Goal: Task Accomplishment & Management: Manage account settings

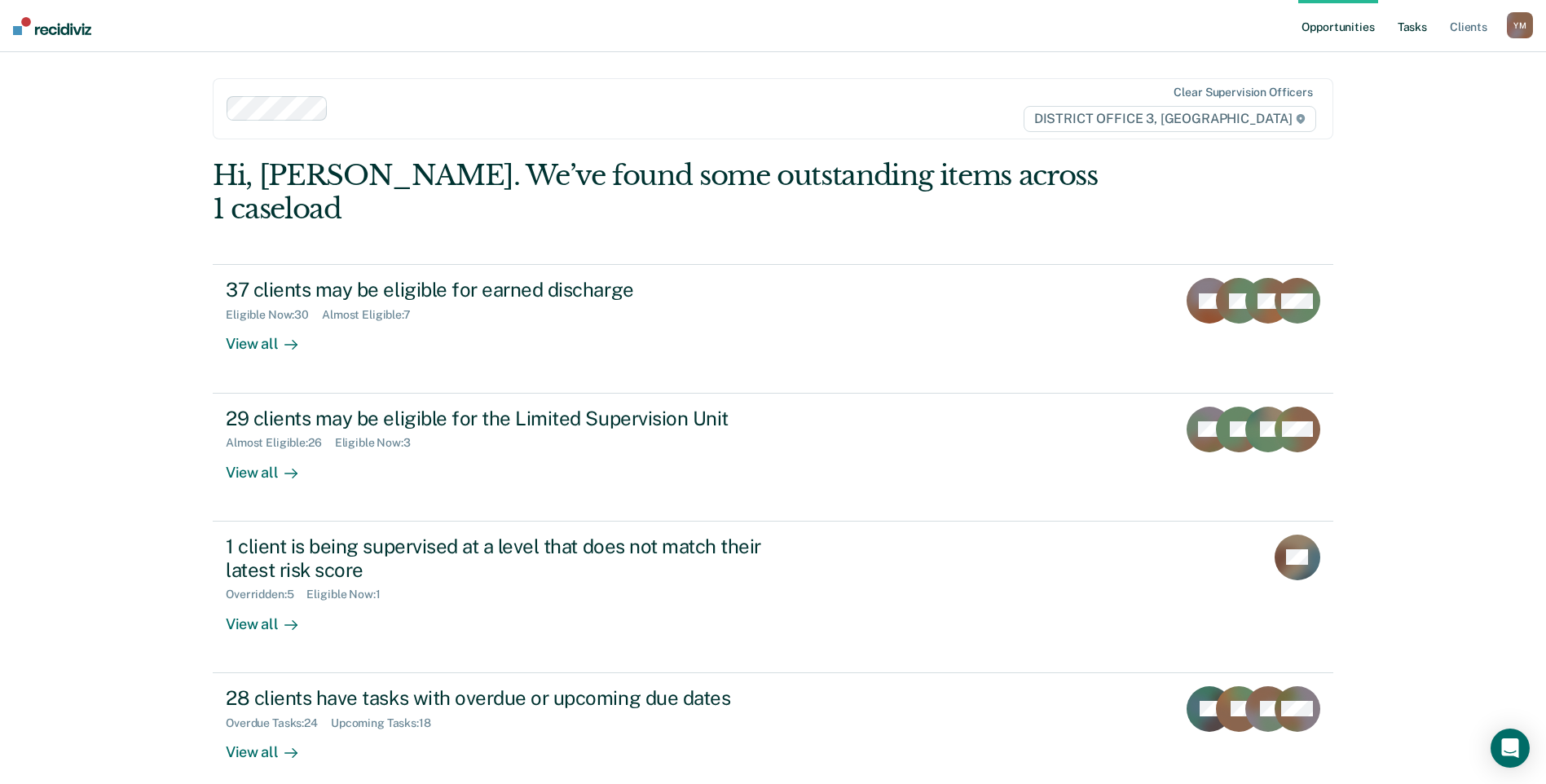
click at [1412, 36] on link "Tasks" at bounding box center [1412, 26] width 36 height 53
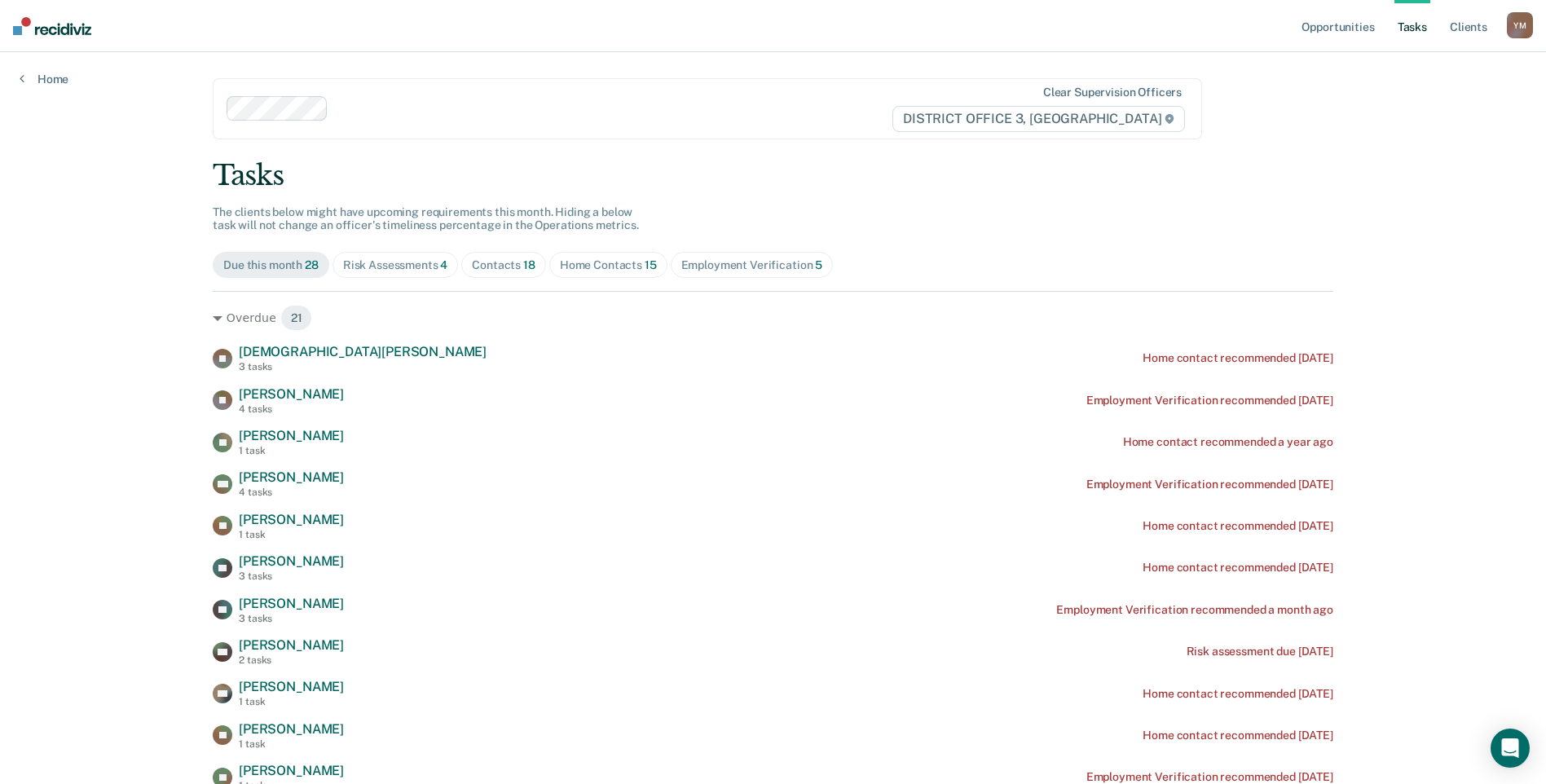
click at [410, 267] on div "Risk Assessments 4" at bounding box center [396, 265] width 105 height 14
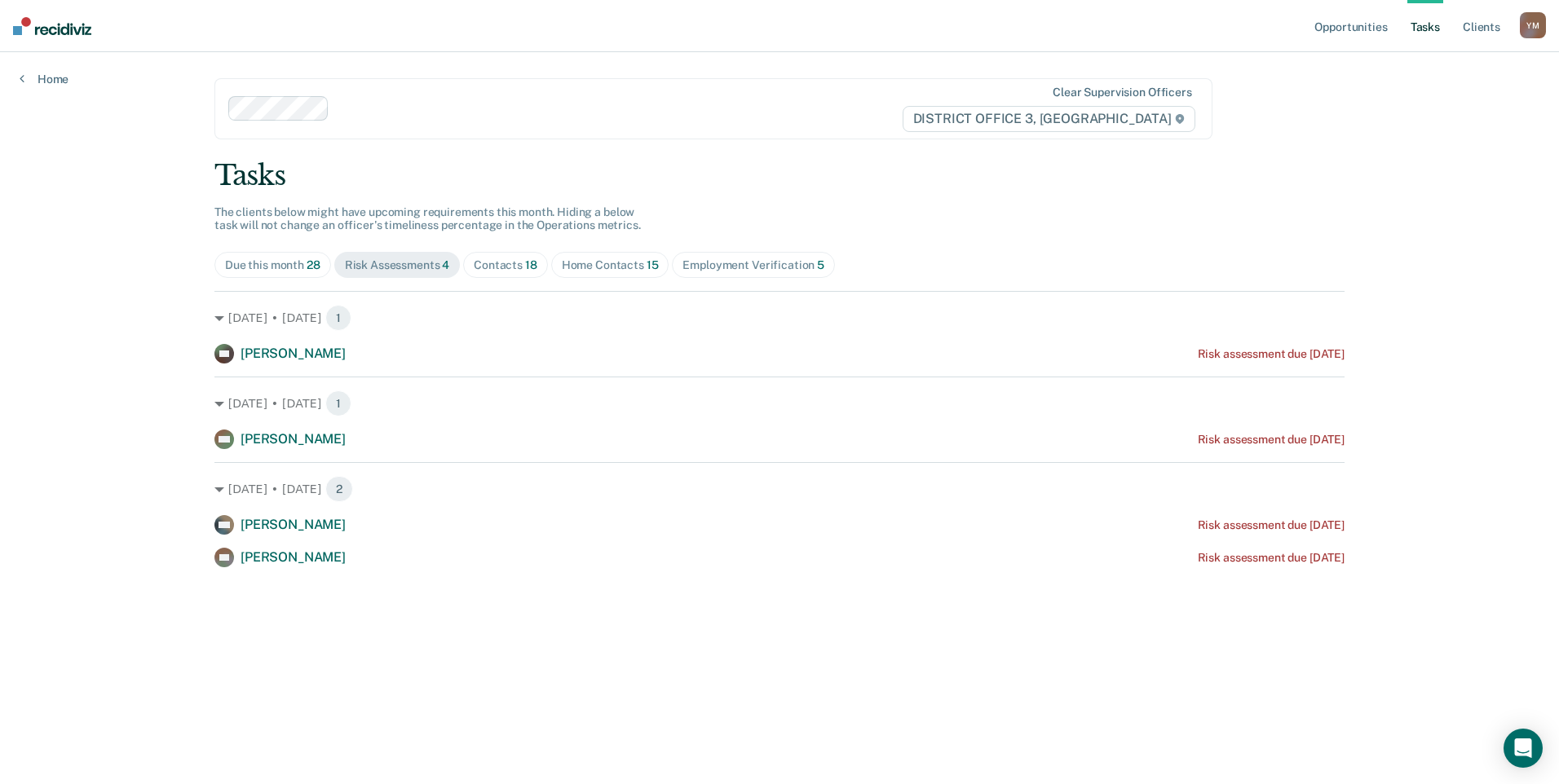
click at [499, 267] on div "Contacts 18" at bounding box center [505, 265] width 63 height 14
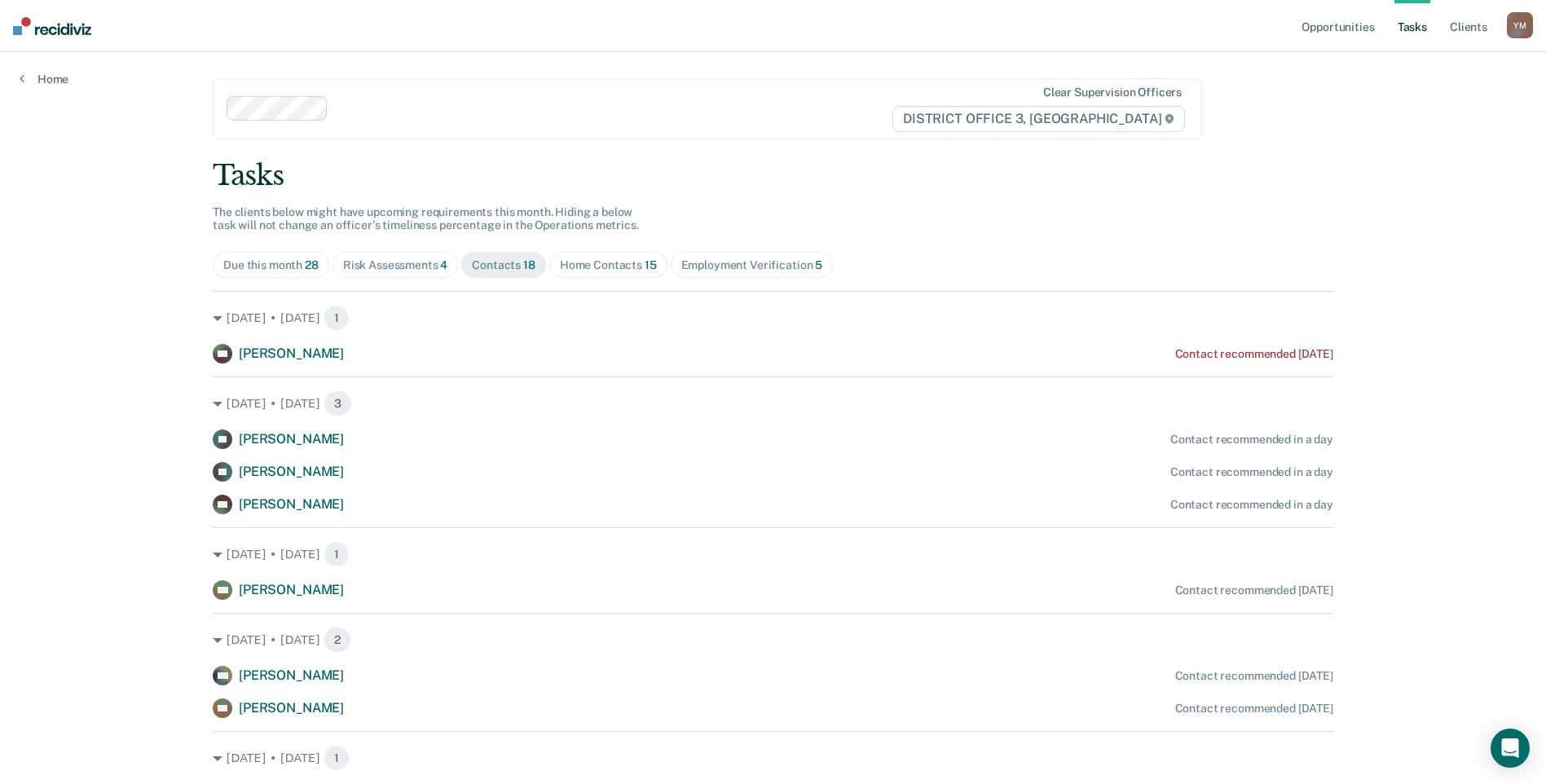
click at [616, 267] on div "Home Contacts 15" at bounding box center [608, 265] width 97 height 14
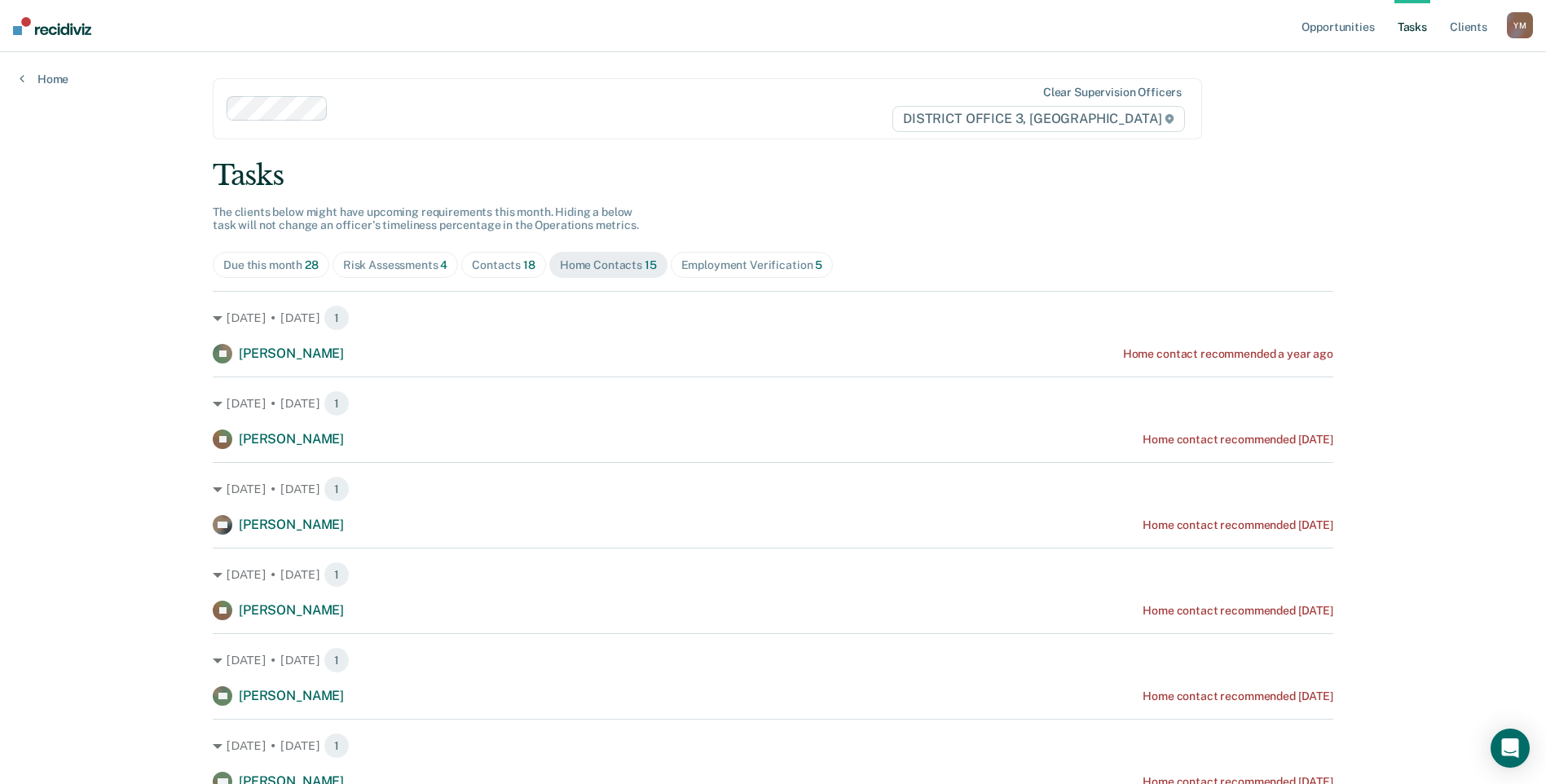
click at [751, 266] on div "Employment Verification 5" at bounding box center [752, 265] width 142 height 14
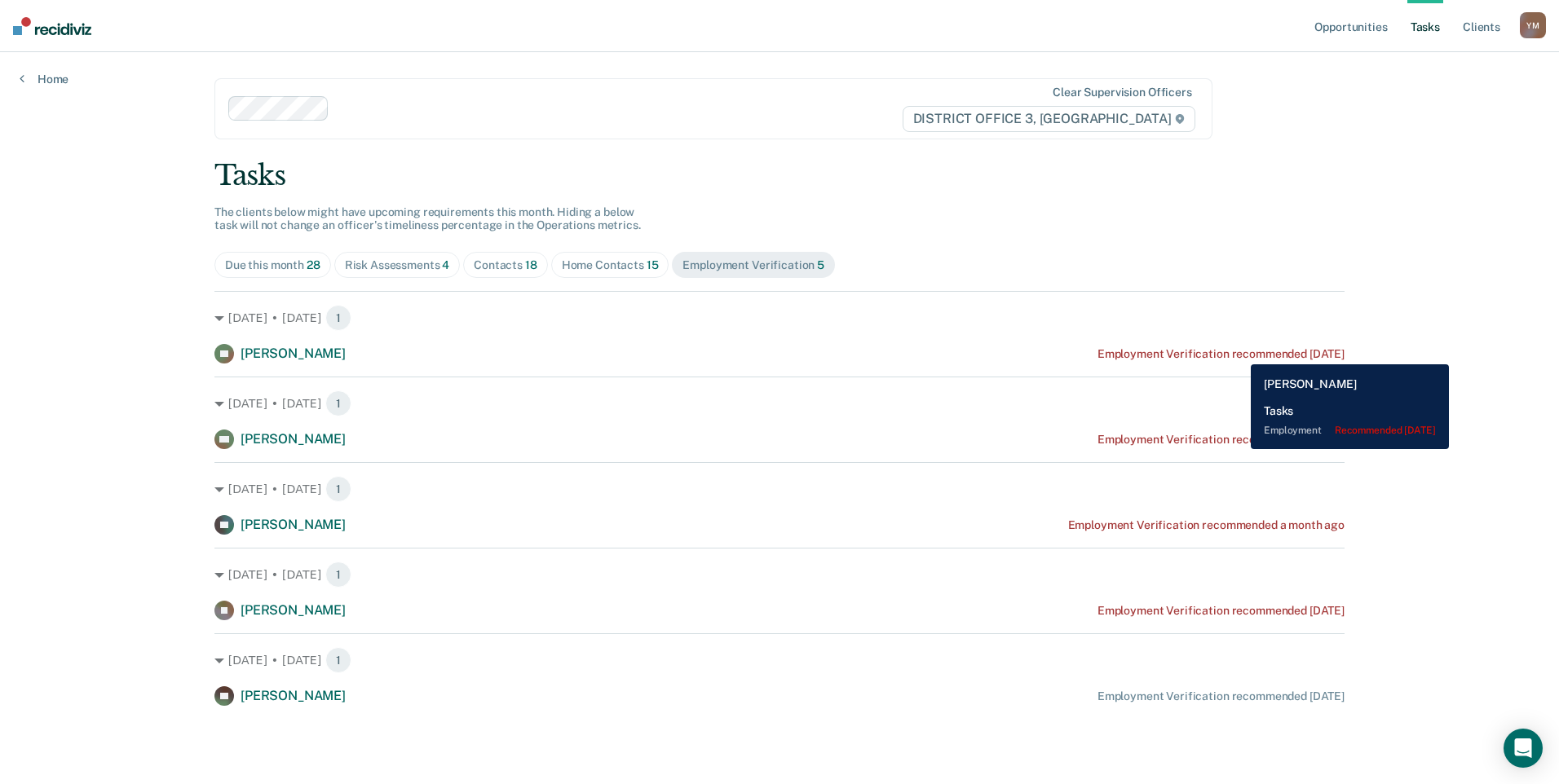
click at [1238, 352] on div "Employment Verification recommended [DATE]" at bounding box center [1222, 354] width 248 height 14
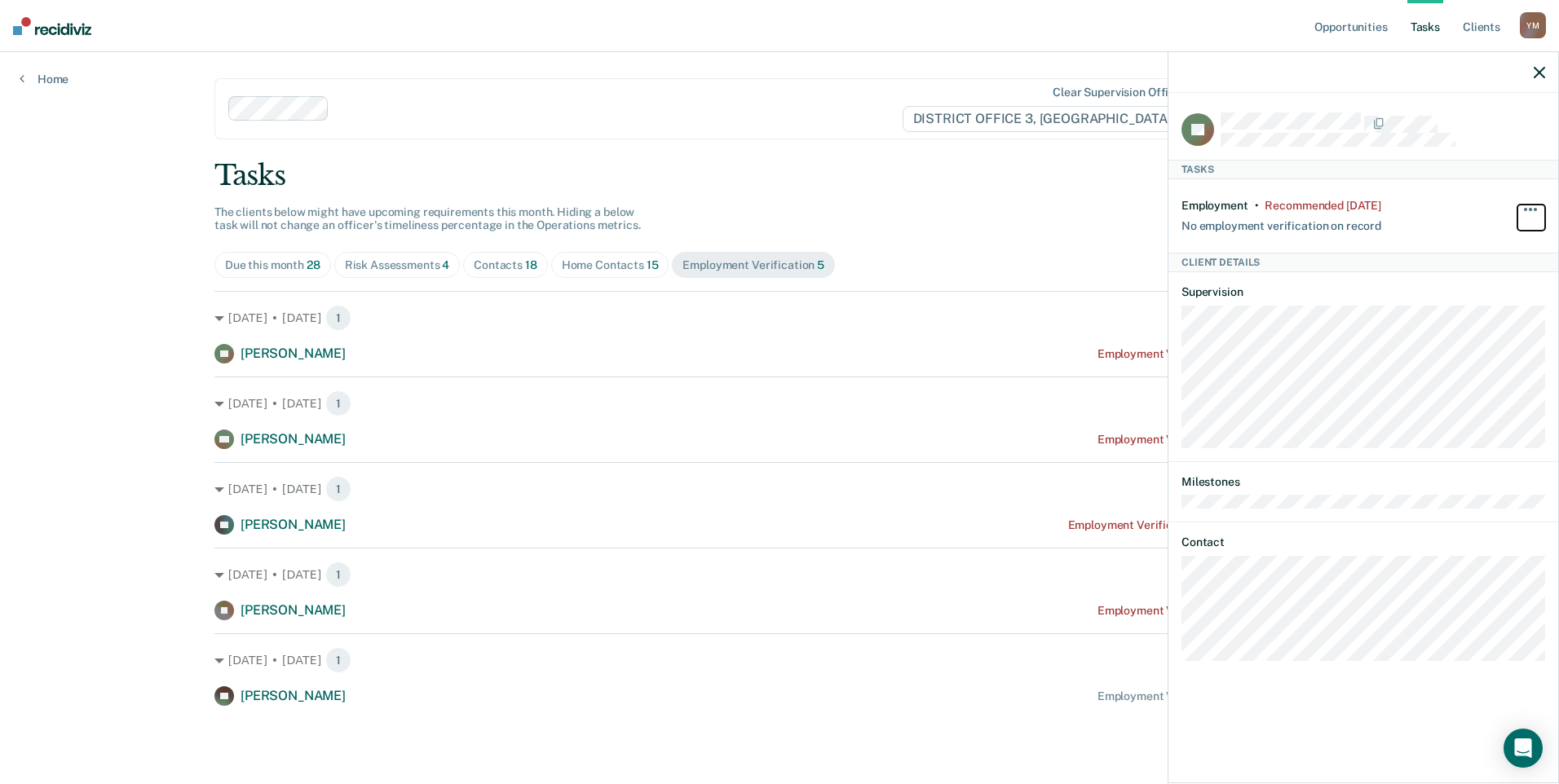
click at [1531, 208] on span "button" at bounding box center [1531, 210] width 4 height 4
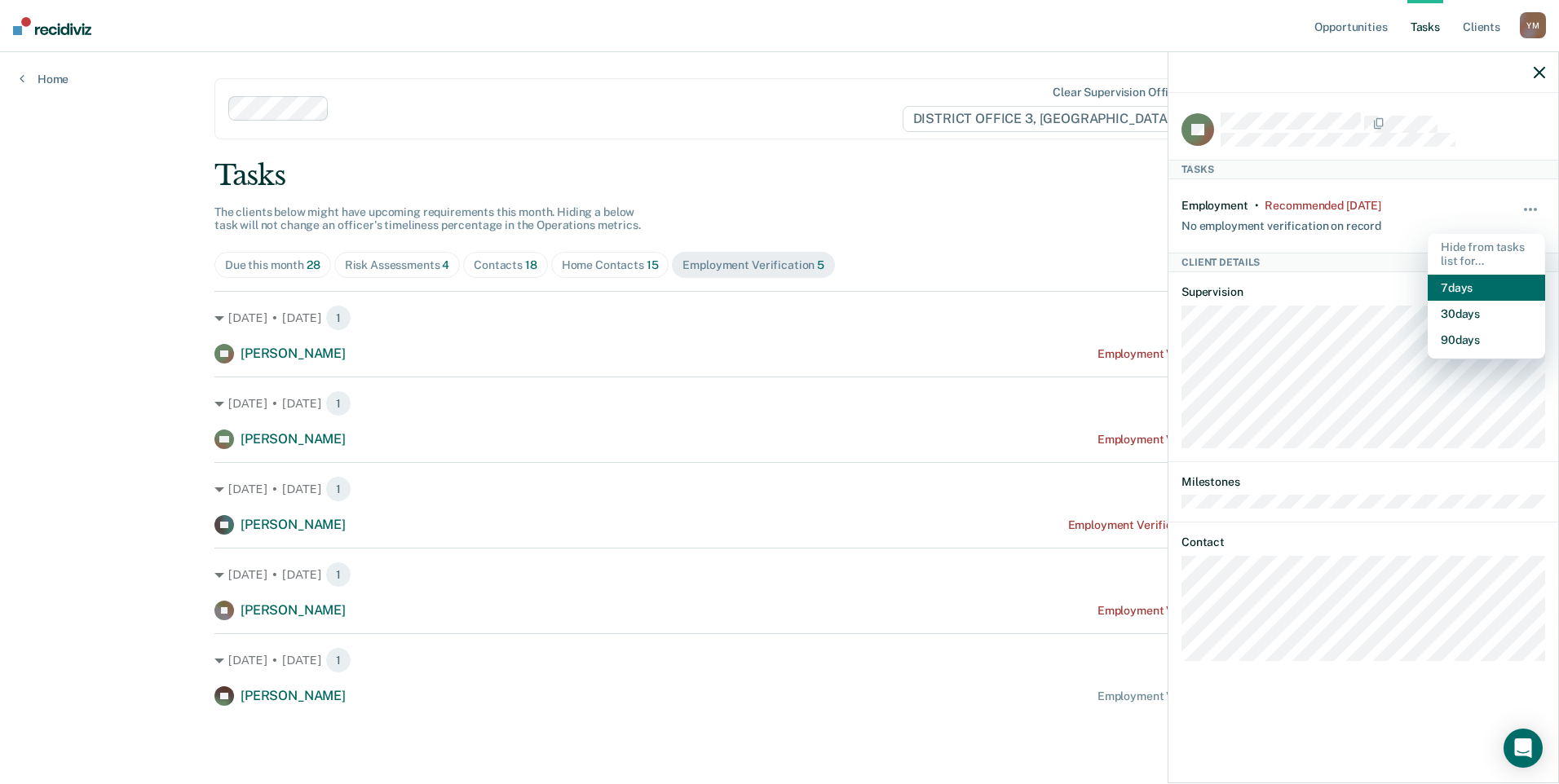
click at [1486, 290] on button "7 days" at bounding box center [1487, 287] width 118 height 26
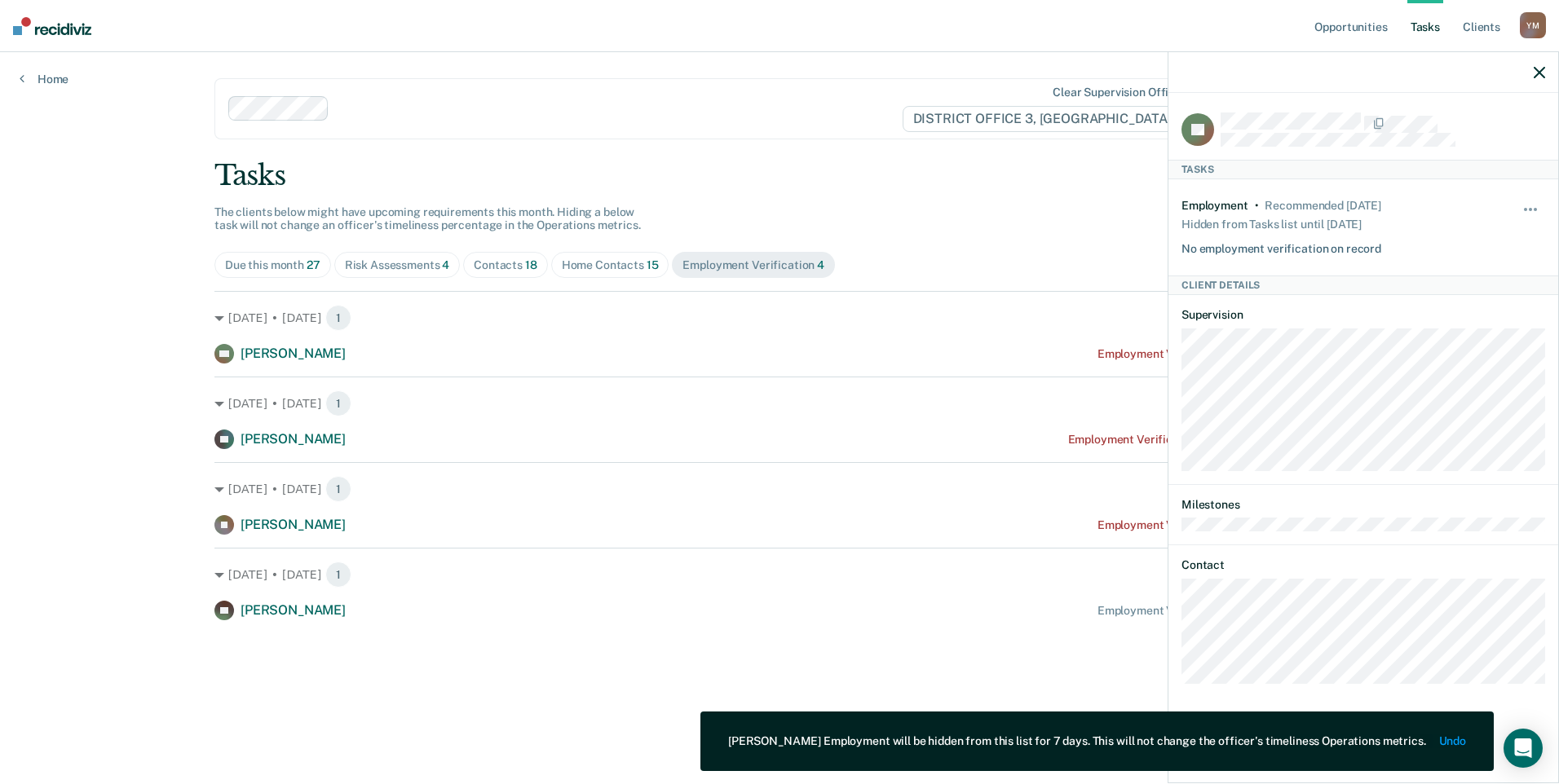
click at [1541, 80] on div at bounding box center [1363, 73] width 390 height 41
click at [1538, 70] on icon "button" at bounding box center [1539, 72] width 12 height 12
